Goal: Task Accomplishment & Management: Manage account settings

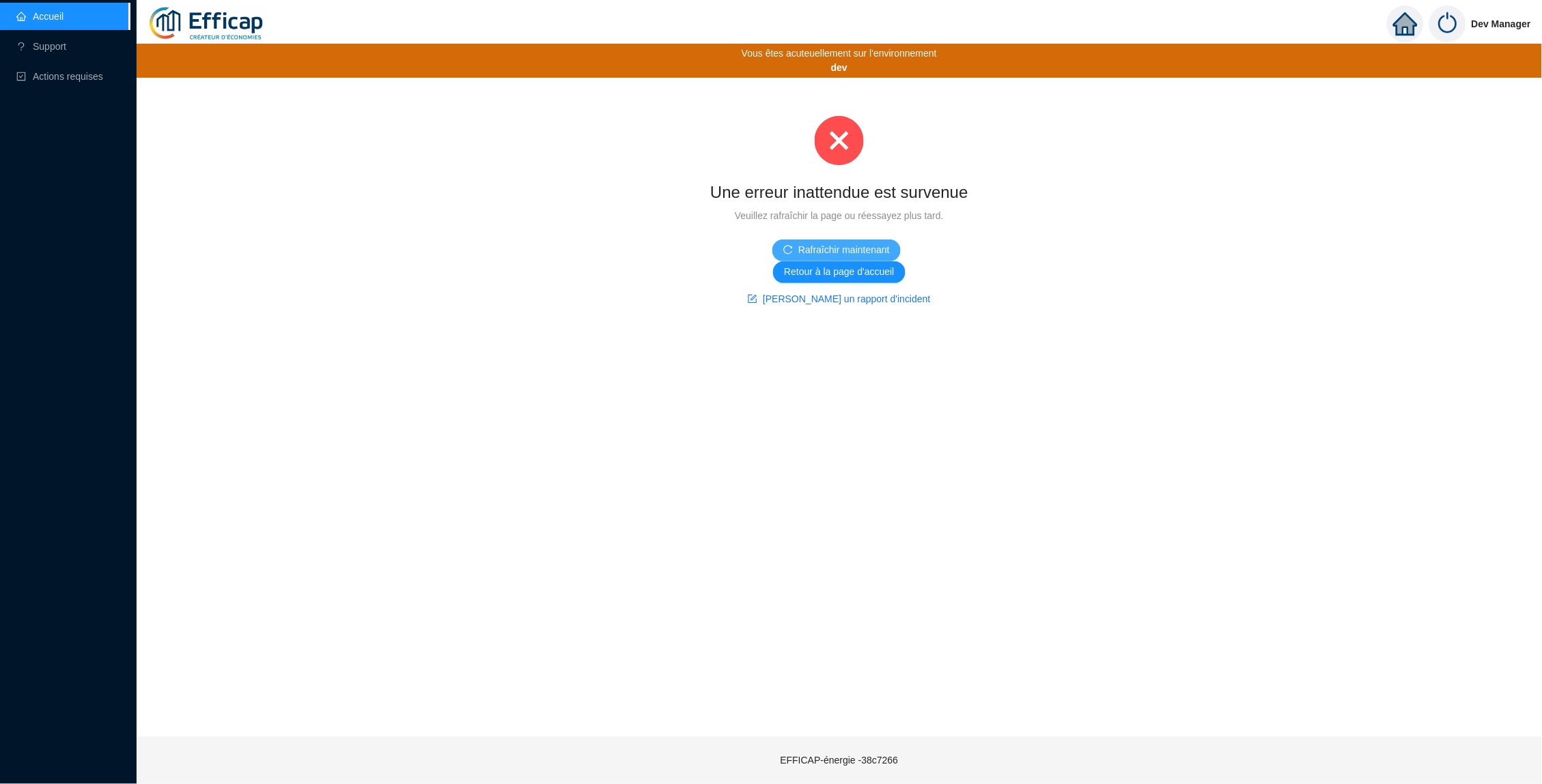
click at [832, 252] on span "Rafraîchir maintenant" at bounding box center [843, 250] width 91 height 15
click at [66, 41] on link "Support" at bounding box center [41, 46] width 50 height 11
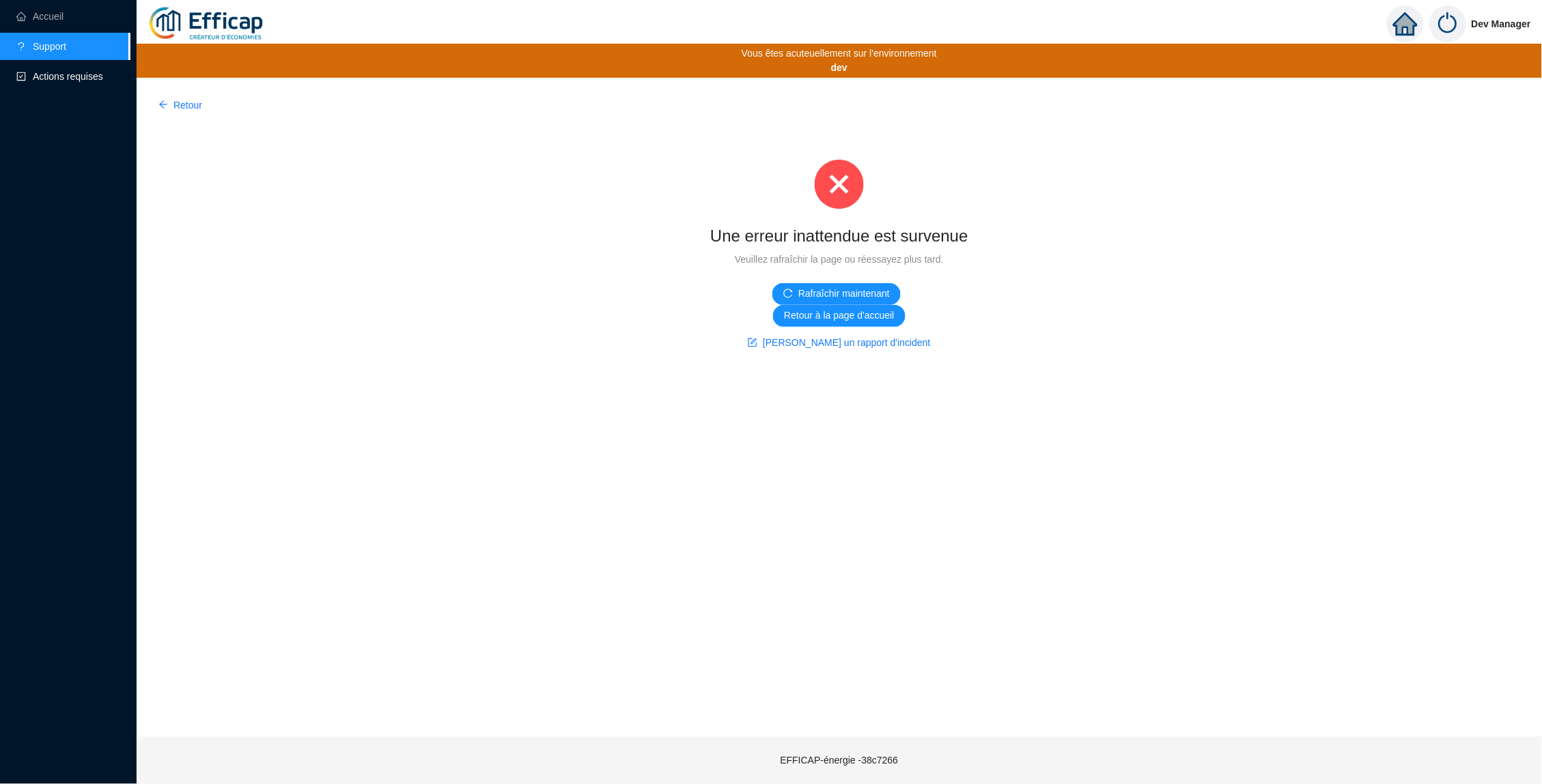
click at [88, 73] on span "Actions requises" at bounding box center [68, 76] width 71 height 11
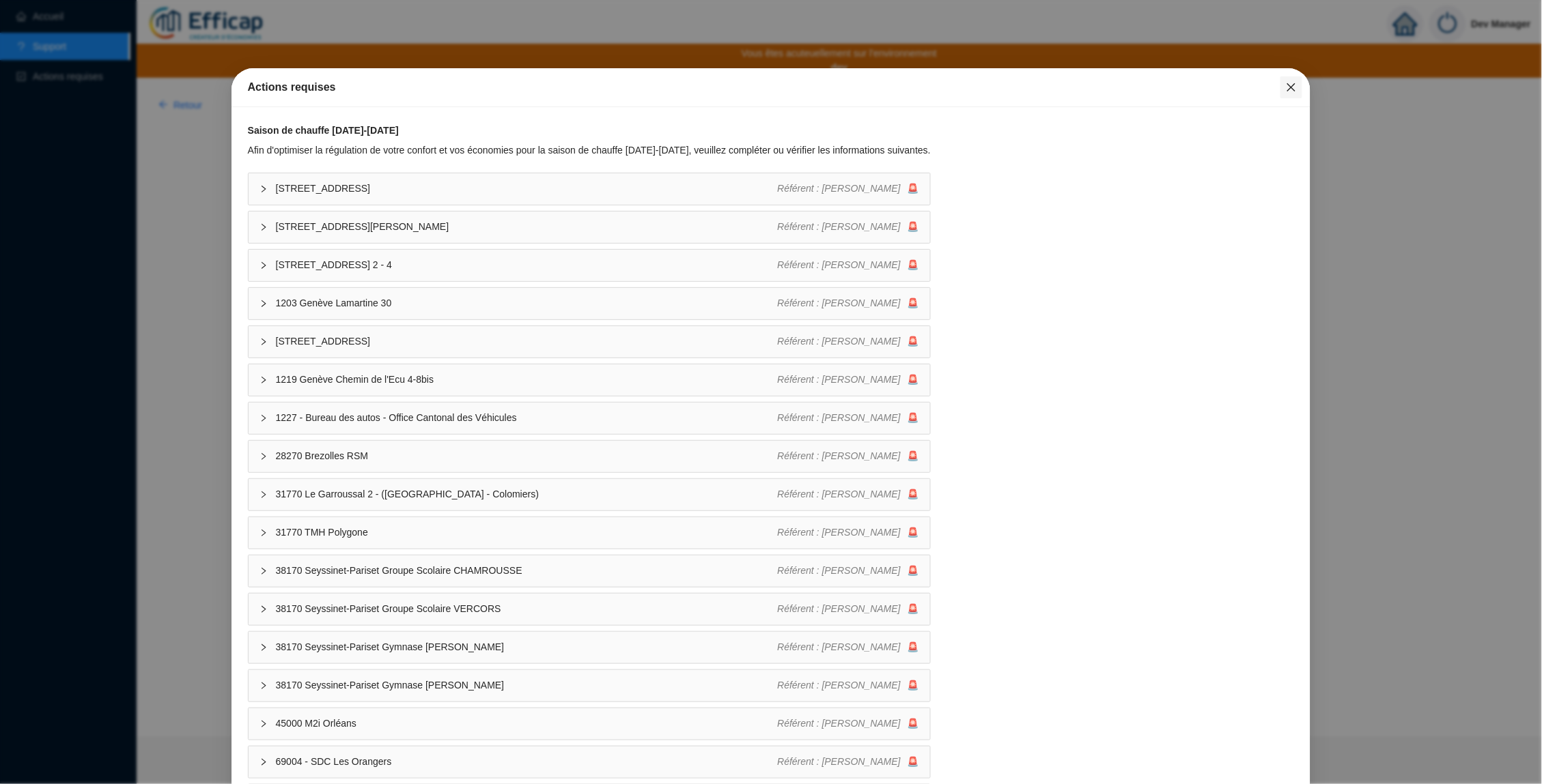
click at [1285, 94] on button "Close" at bounding box center [1291, 87] width 22 height 22
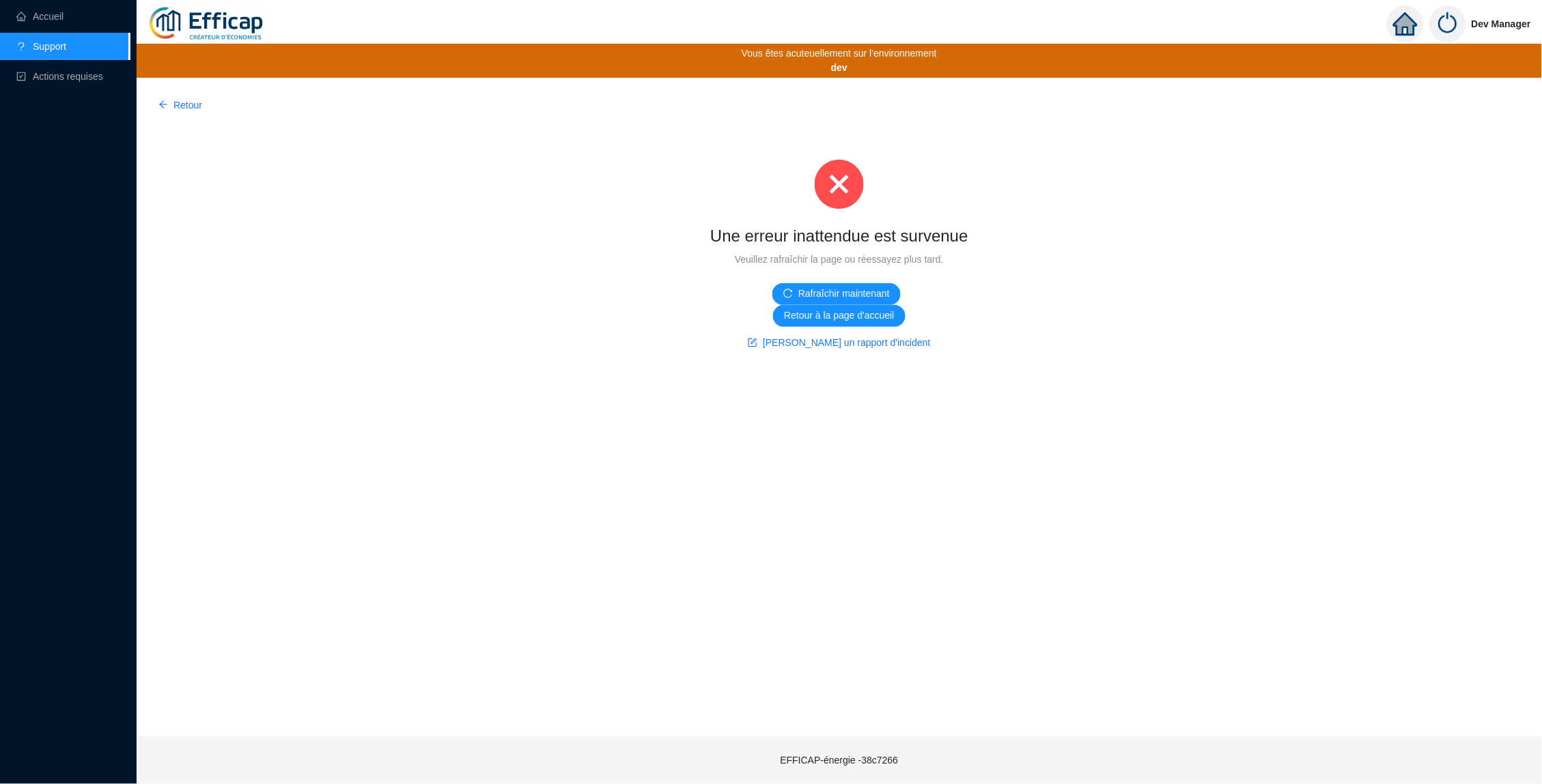
click at [1443, 24] on img at bounding box center [1448, 25] width 37 height 37
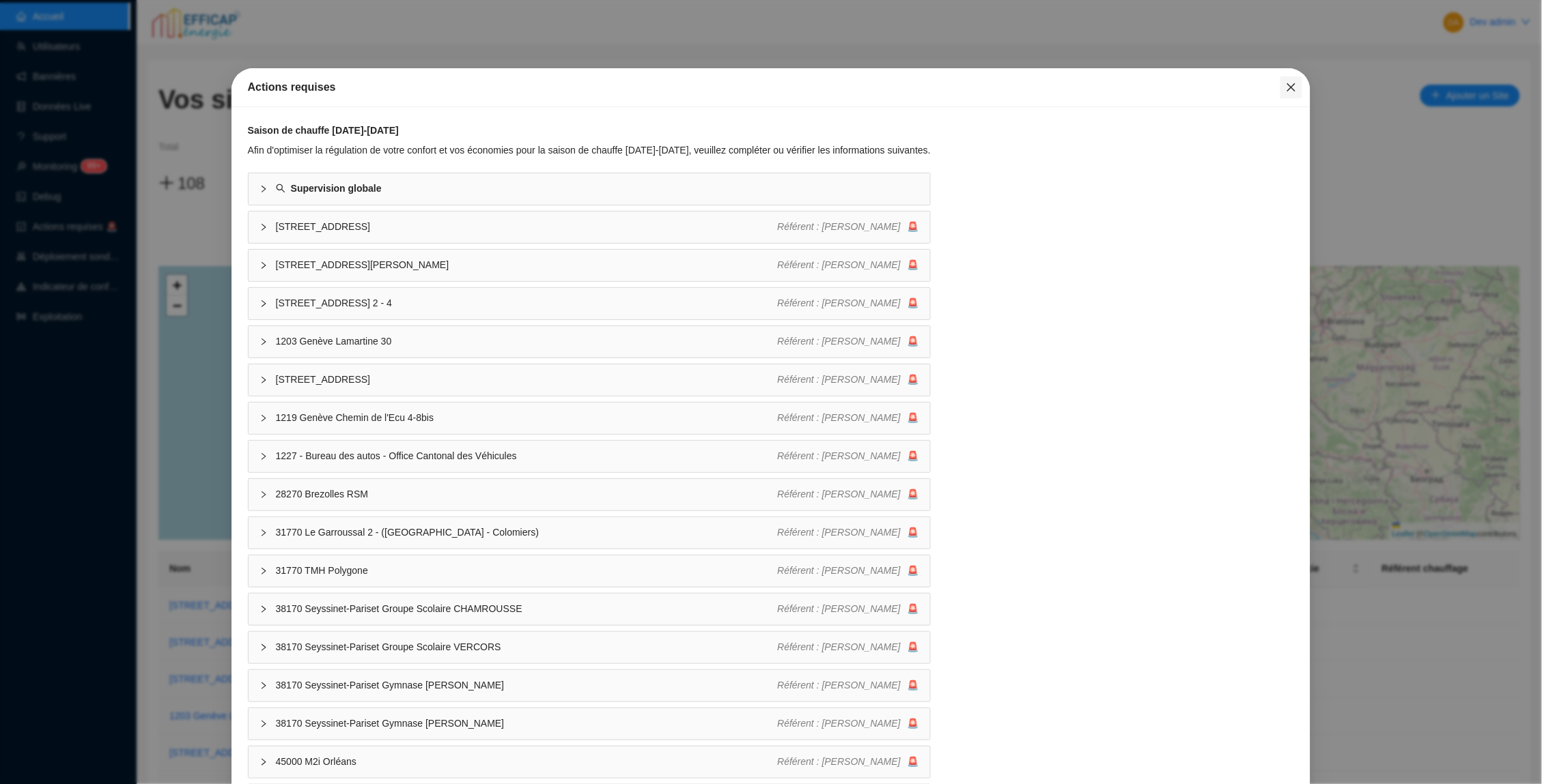
click at [1299, 92] on span "Fermer" at bounding box center [1291, 86] width 22 height 11
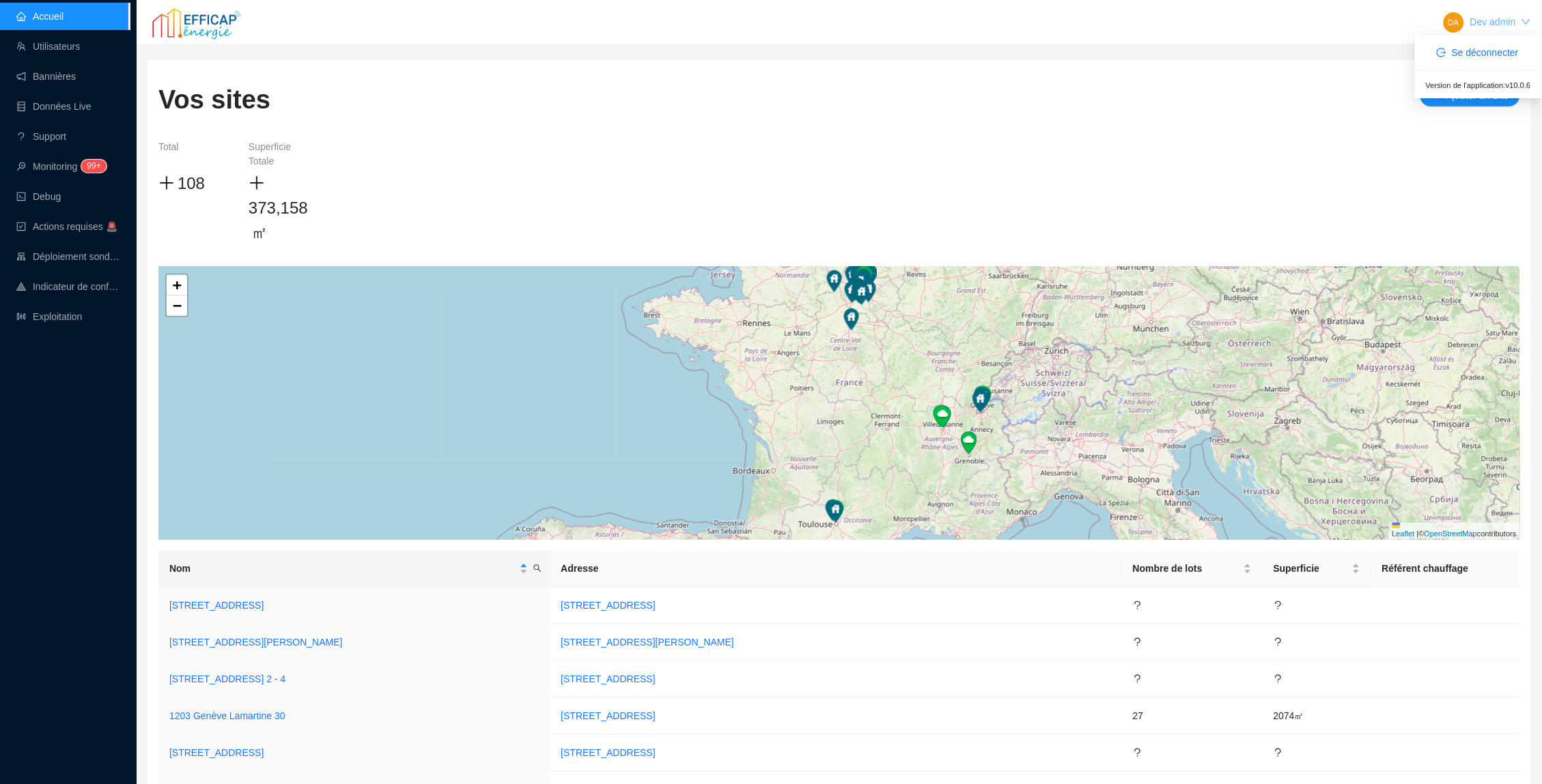
click at [1487, 17] on link "Dev admin" at bounding box center [1493, 22] width 46 height 11
click at [1464, 49] on span "Se déconnecter" at bounding box center [1485, 53] width 67 height 15
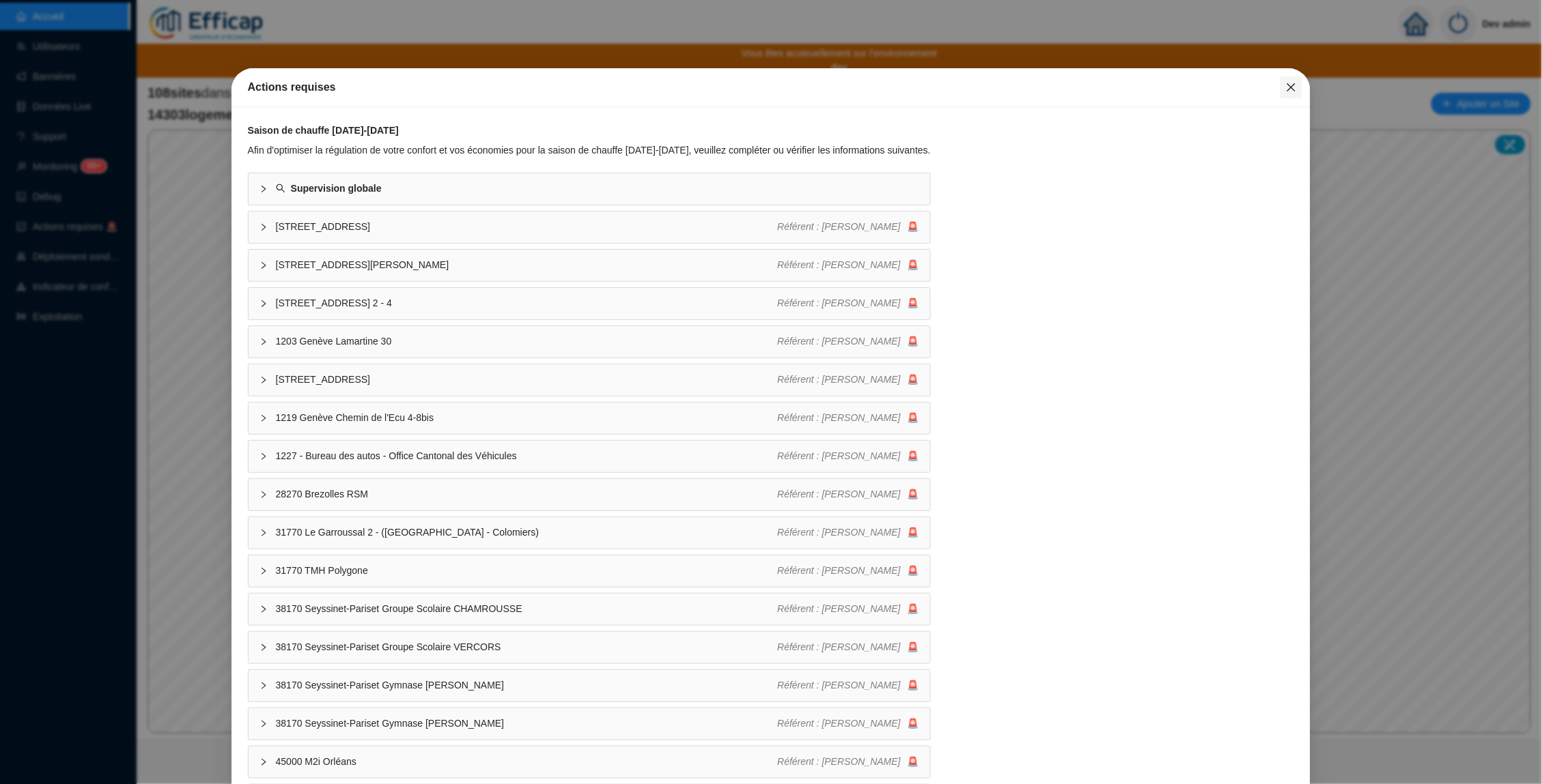
click at [1285, 88] on icon "close" at bounding box center [1290, 86] width 11 height 11
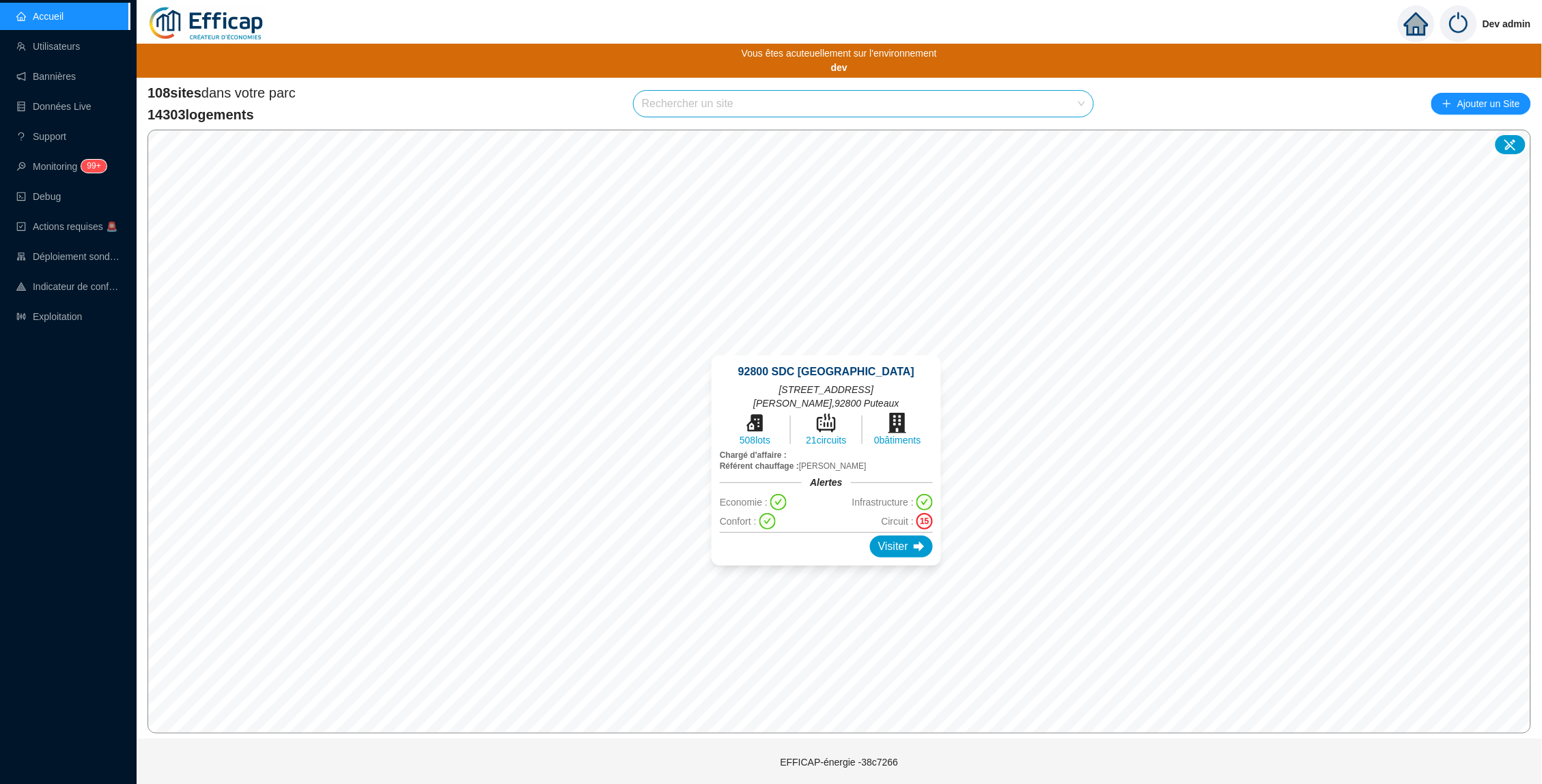
click at [916, 514] on div "15" at bounding box center [924, 522] width 17 height 17
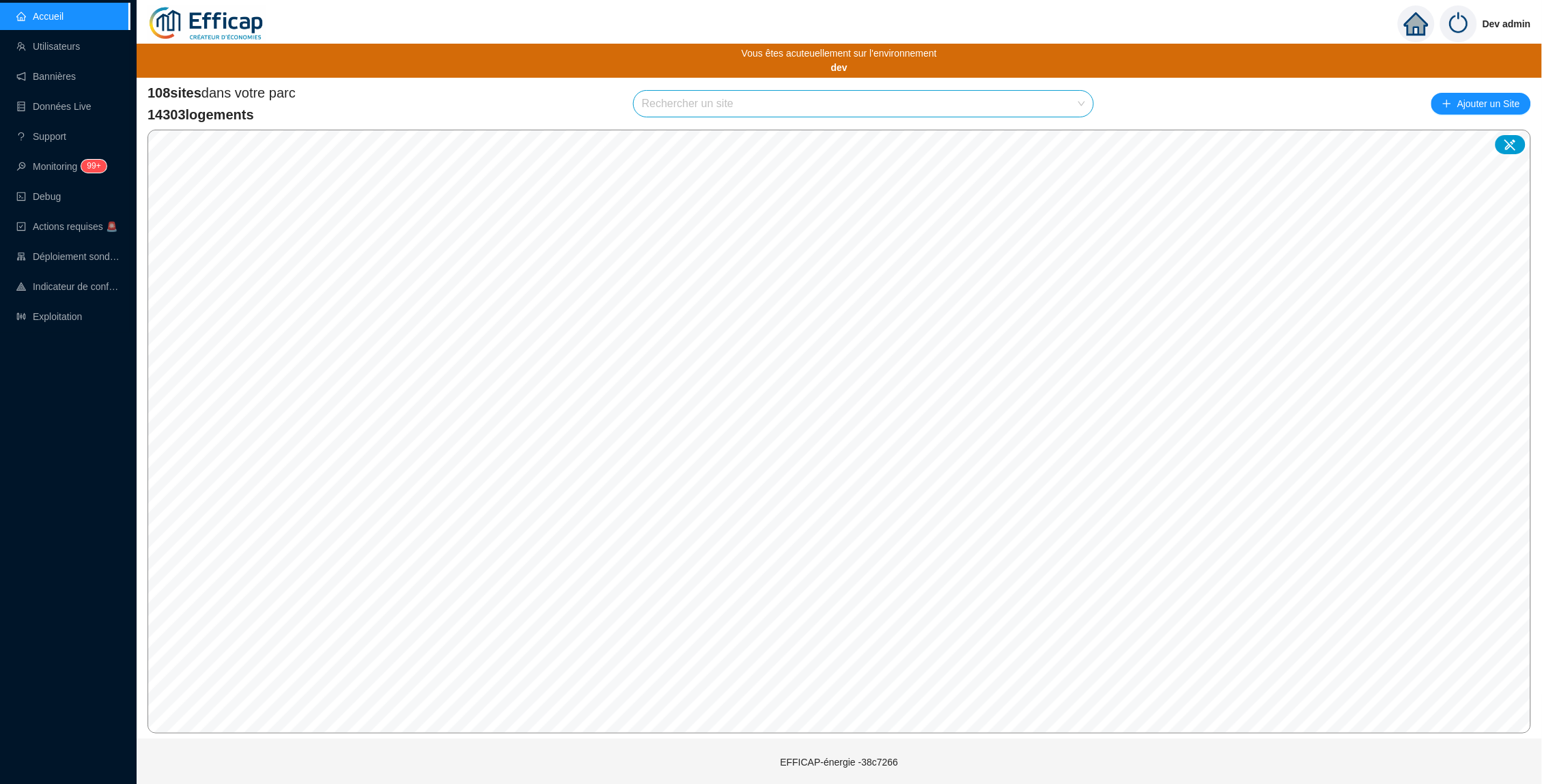
click at [1463, 24] on img at bounding box center [1458, 25] width 37 height 37
